Goal: Information Seeking & Learning: Learn about a topic

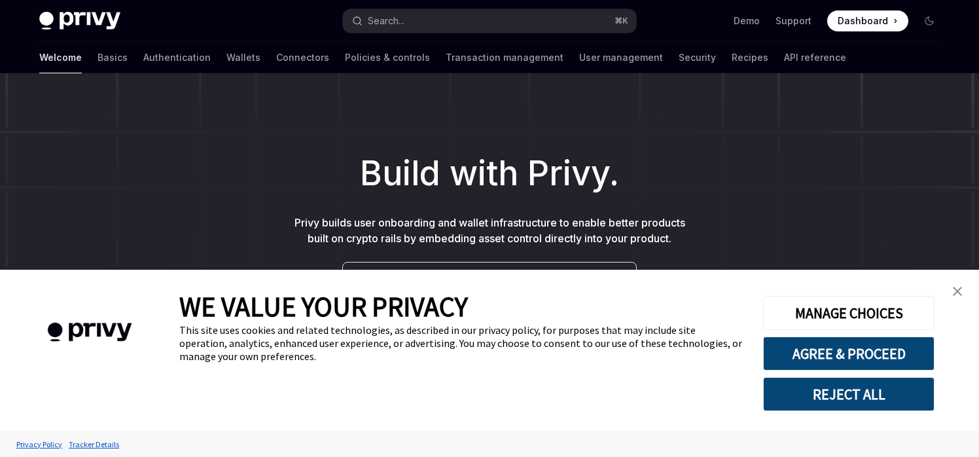
click at [957, 292] on img "close banner" at bounding box center [957, 291] width 9 height 9
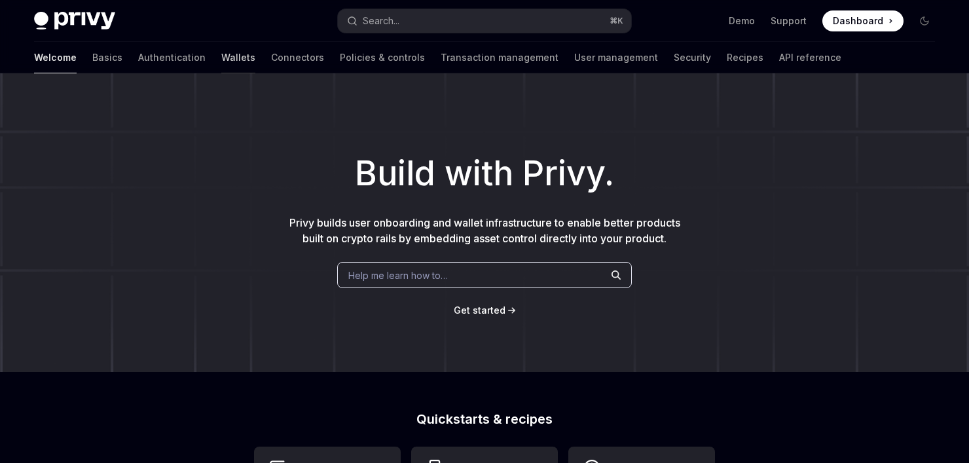
click at [221, 65] on link "Wallets" at bounding box center [238, 57] width 34 height 31
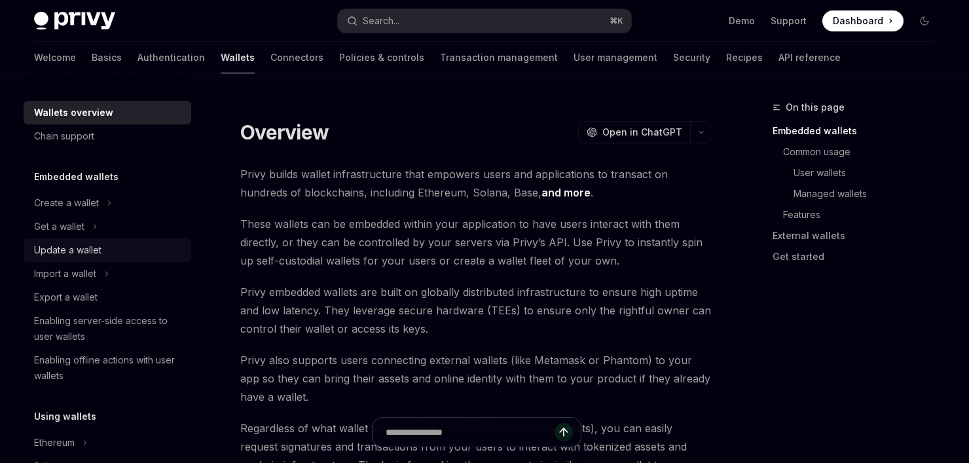
click at [86, 254] on div "Update a wallet" at bounding box center [67, 250] width 67 height 16
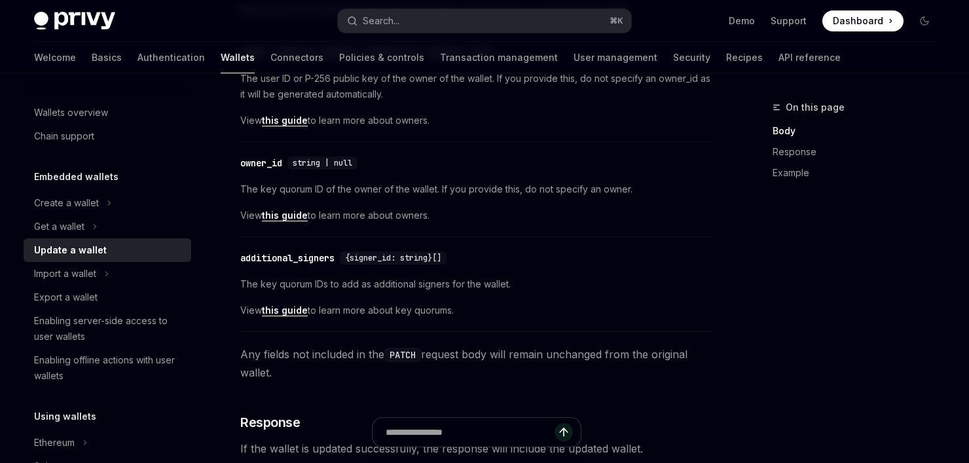
scroll to position [532, 0]
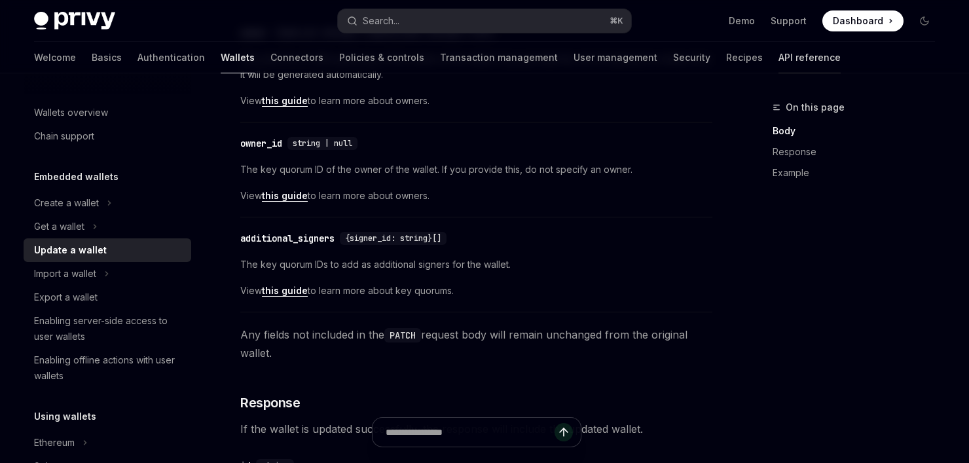
click at [778, 63] on link "API reference" at bounding box center [809, 57] width 62 height 31
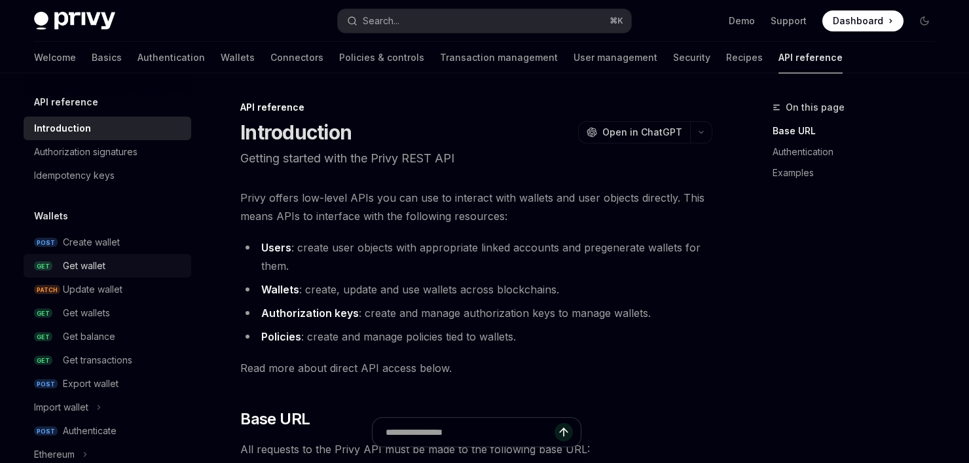
click at [86, 269] on div "Get wallet" at bounding box center [84, 266] width 43 height 16
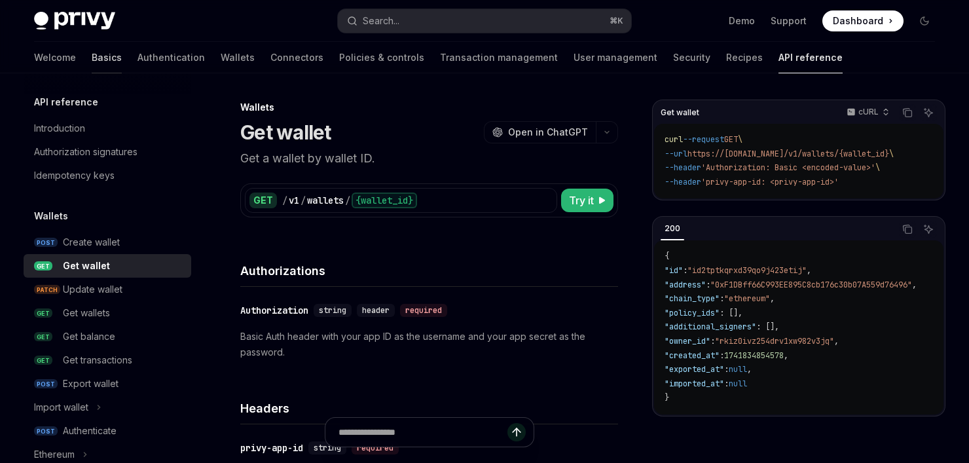
click at [92, 58] on link "Basics" at bounding box center [107, 57] width 30 height 31
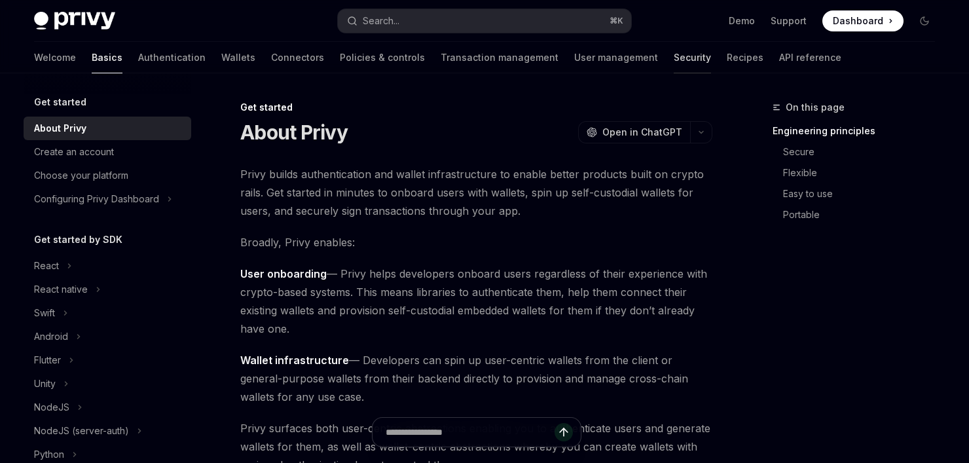
click at [673, 64] on link "Security" at bounding box center [691, 57] width 37 height 31
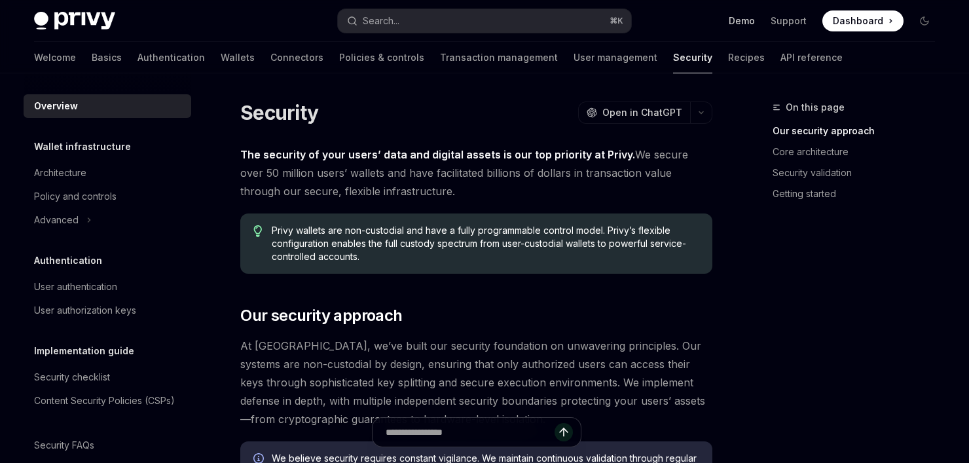
click at [753, 21] on link "Demo" at bounding box center [741, 20] width 26 height 13
click at [784, 24] on link "Support" at bounding box center [788, 20] width 36 height 13
type textarea "*"
